Goal: Information Seeking & Learning: Learn about a topic

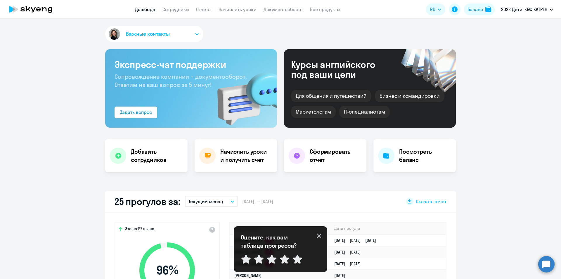
select select "30"
click at [175, 6] on app-menu-item-link "Сотрудники" at bounding box center [176, 9] width 27 height 7
click at [177, 9] on link "Сотрудники" at bounding box center [176, 9] width 27 height 6
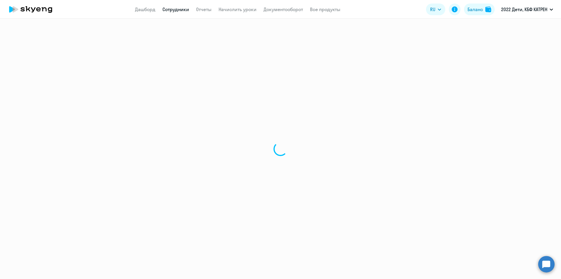
select select "30"
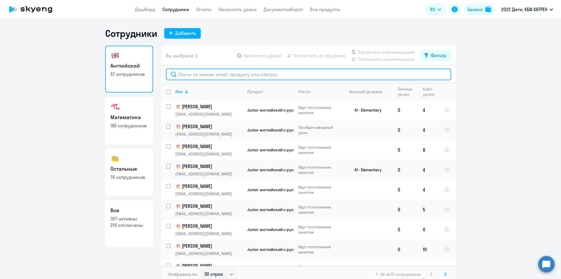
click at [381, 73] on input "text" at bounding box center [308, 74] width 285 height 12
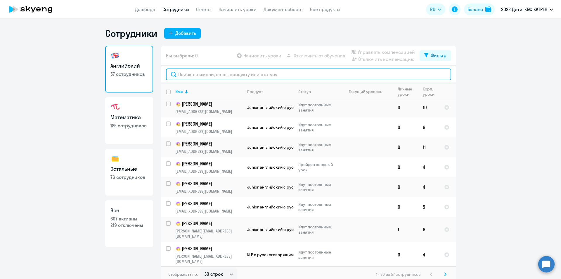
scroll to position [4, 0]
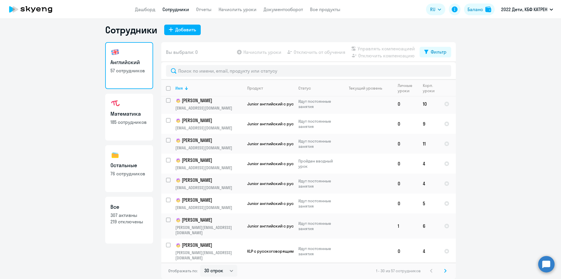
click at [125, 216] on p "307 активны" at bounding box center [129, 215] width 37 height 6
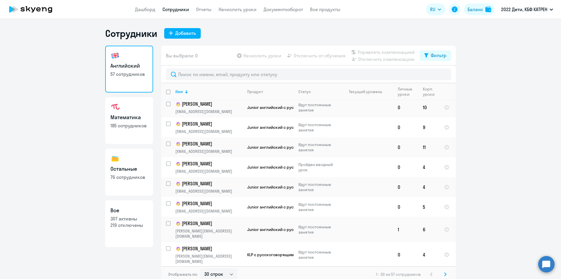
select select "30"
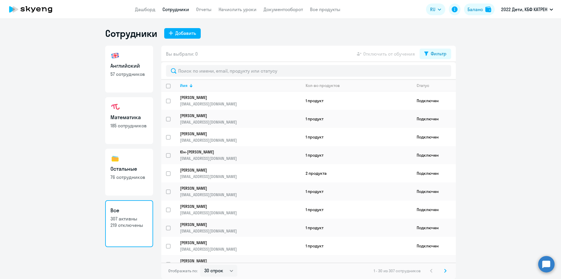
click at [133, 68] on h3 "Английский" at bounding box center [129, 66] width 37 height 8
select select "30"
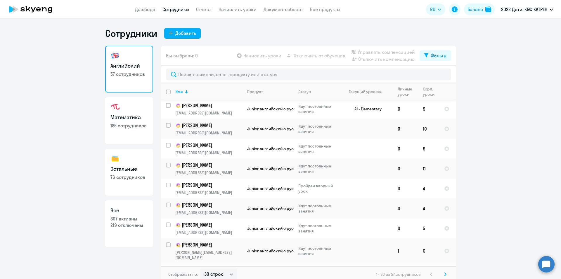
scroll to position [431, 0]
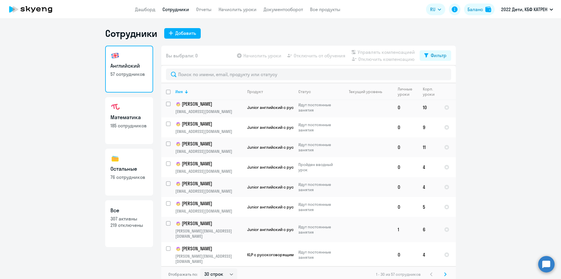
click at [444, 276] on icon at bounding box center [445, 274] width 2 height 4
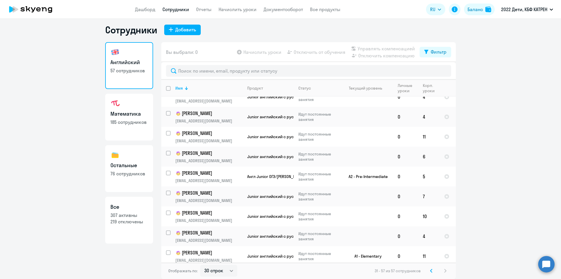
scroll to position [370, 0]
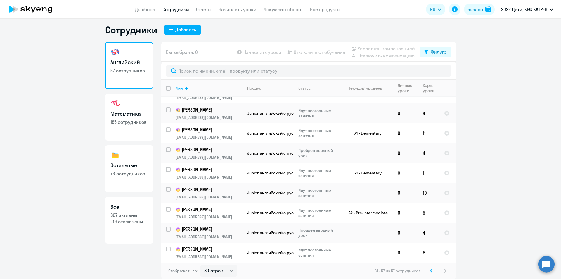
click at [445, 270] on div "31 - 57 из 57 сотрудников" at bounding box center [412, 270] width 74 height 7
drag, startPoint x: 445, startPoint y: 270, endPoint x: 410, endPoint y: 248, distance: 41.8
click at [445, 270] on div "31 - 57 из 57 сотрудников" at bounding box center [412, 270] width 74 height 7
click at [134, 118] on link "Математика 185 сотрудников" at bounding box center [129, 117] width 48 height 47
select select "30"
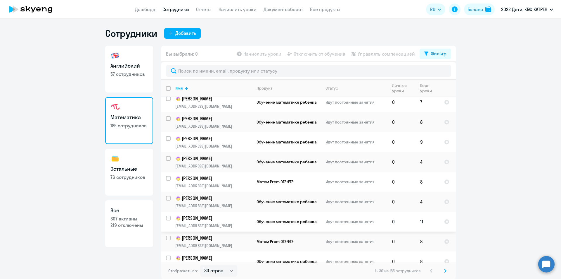
scroll to position [431, 0]
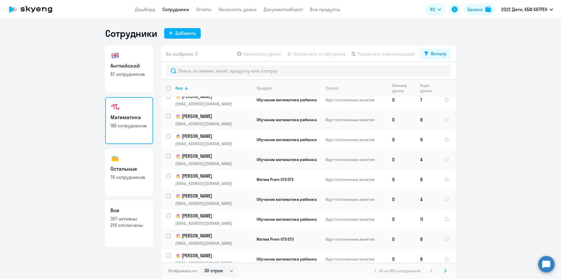
click at [446, 269] on icon at bounding box center [445, 270] width 2 height 4
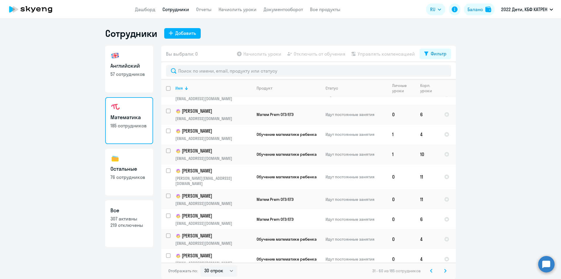
click at [445, 270] on icon at bounding box center [445, 270] width 2 height 4
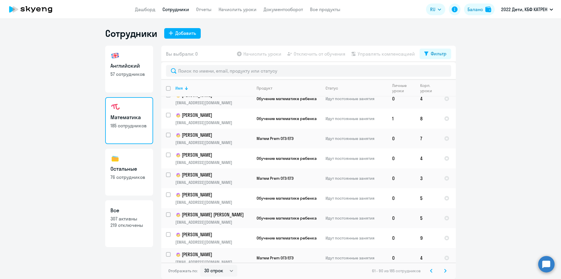
click at [448, 272] on svg-icon at bounding box center [445, 270] width 7 height 7
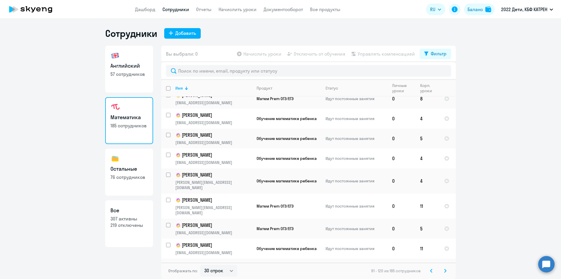
click at [445, 270] on icon at bounding box center [445, 270] width 2 height 4
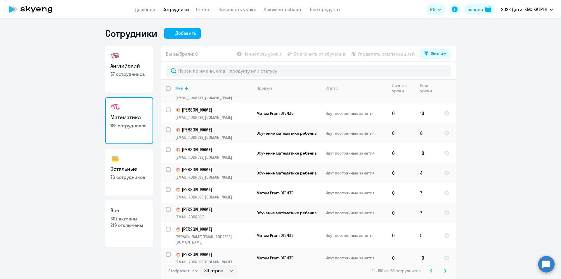
click at [445, 271] on icon at bounding box center [445, 270] width 2 height 4
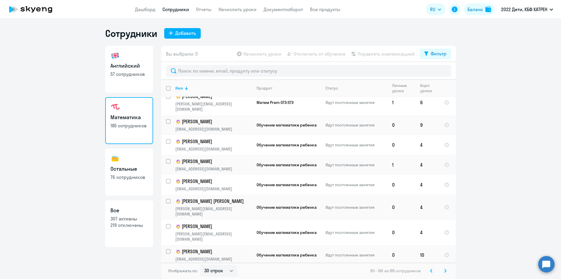
click at [445, 270] on icon at bounding box center [445, 270] width 2 height 4
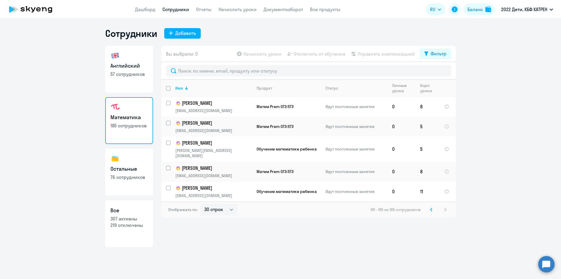
click at [127, 68] on h3 "Английский" at bounding box center [129, 66] width 37 height 8
select select "30"
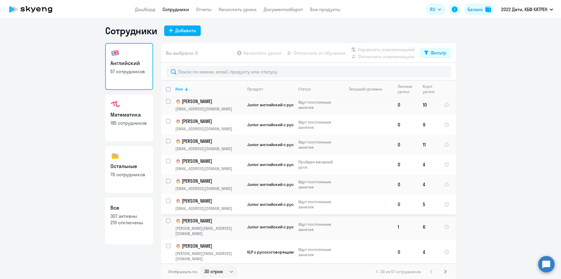
scroll to position [4, 0]
click at [444, 269] on icon at bounding box center [445, 270] width 2 height 4
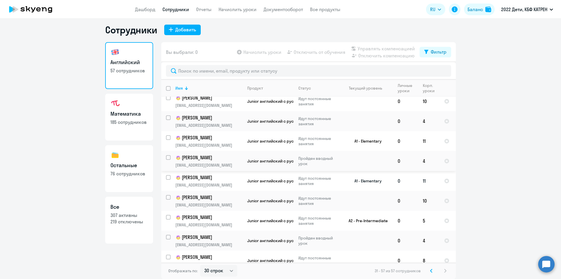
scroll to position [370, 0]
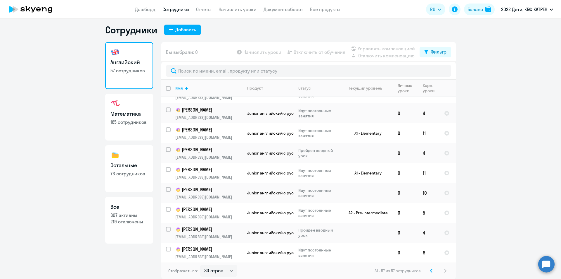
click at [444, 269] on div "31 - 57 из 57 сотрудников" at bounding box center [412, 270] width 74 height 7
click at [124, 171] on p "76 сотрудников" at bounding box center [129, 173] width 37 height 6
select select "30"
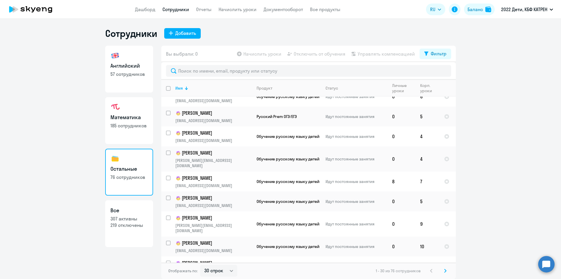
scroll to position [431, 0]
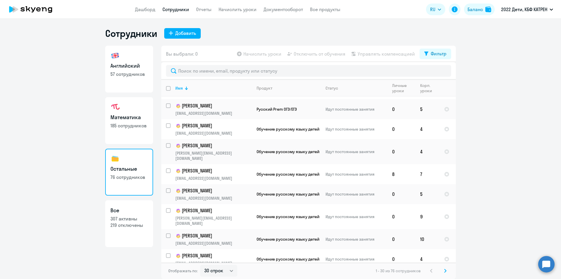
click at [446, 269] on icon at bounding box center [445, 270] width 2 height 4
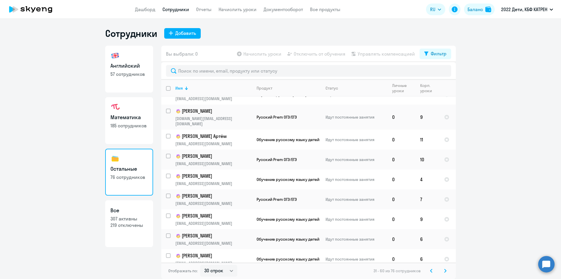
click at [446, 268] on icon at bounding box center [445, 270] width 2 height 4
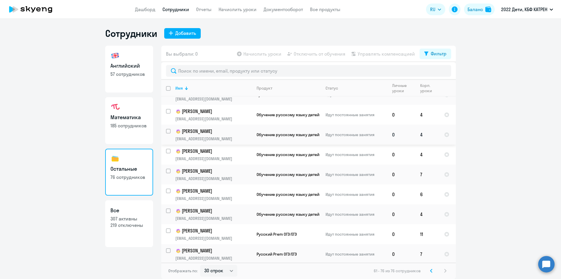
scroll to position [152, 0]
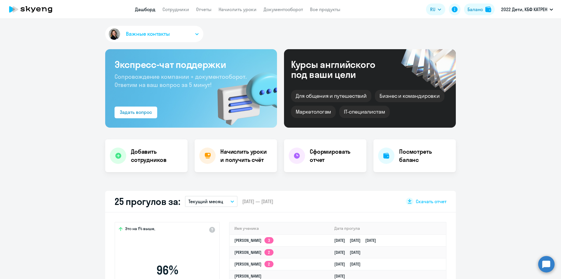
select select "30"
click at [542, 266] on circle at bounding box center [547, 264] width 16 height 16
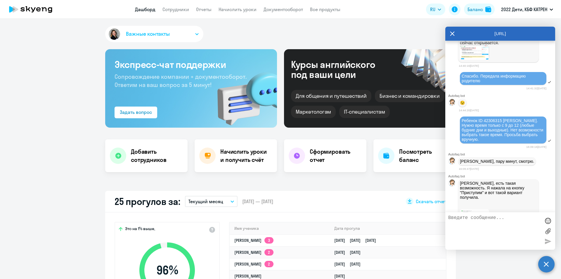
scroll to position [1304, 0]
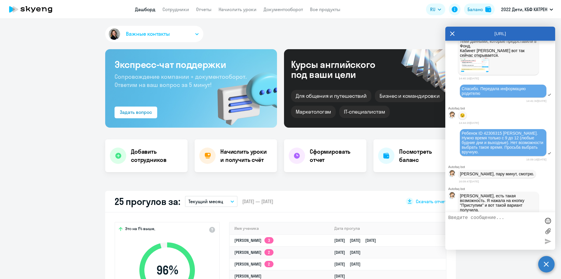
click at [480, 72] on img at bounding box center [474, 65] width 29 height 15
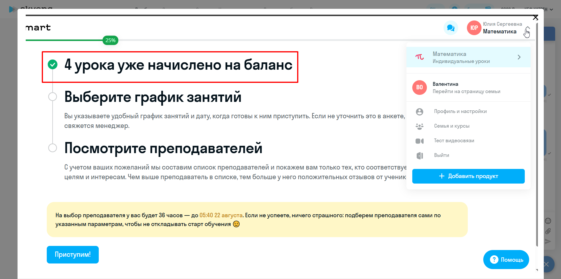
click at [533, 17] on icon "Close" at bounding box center [536, 18] width 6 height 6
